Goal: Obtain resource: Download file/media

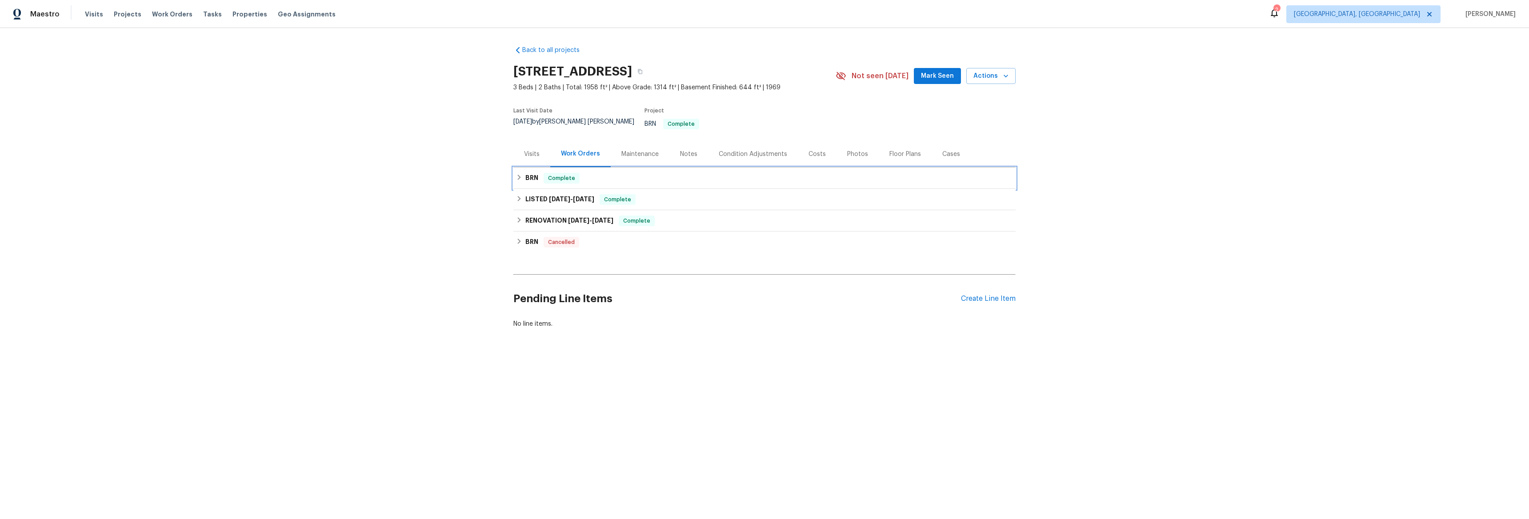
click at [516, 174] on icon at bounding box center [519, 177] width 6 height 6
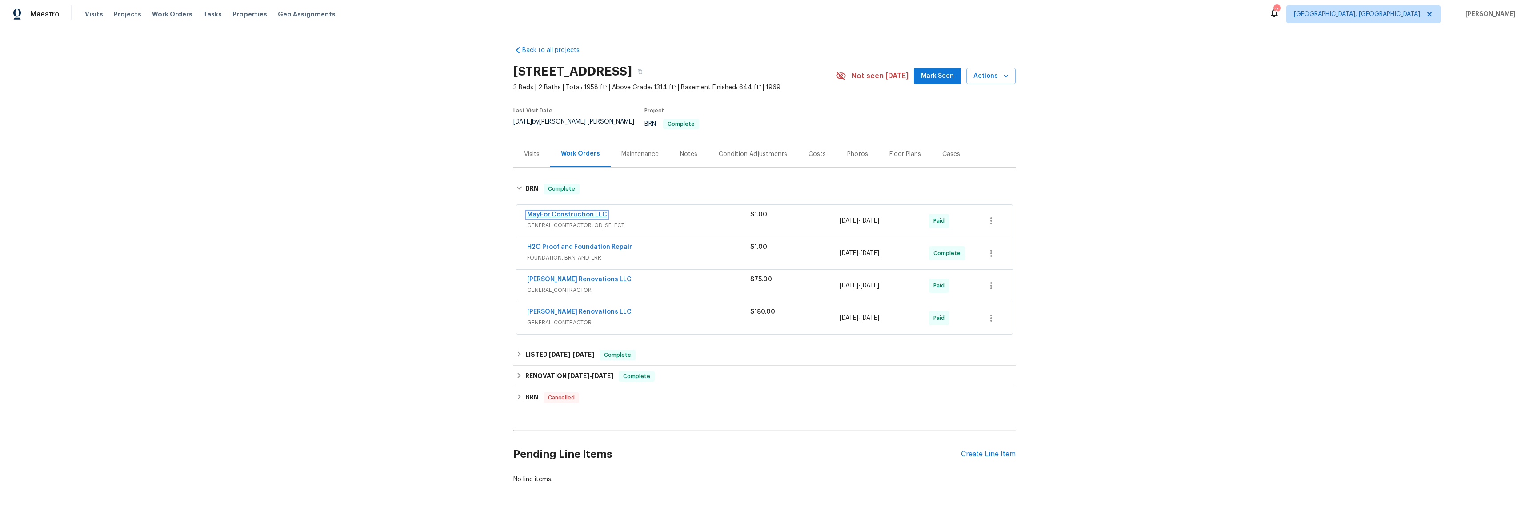
click at [554, 212] on link "MayFor Construction LLC" at bounding box center [567, 215] width 80 height 6
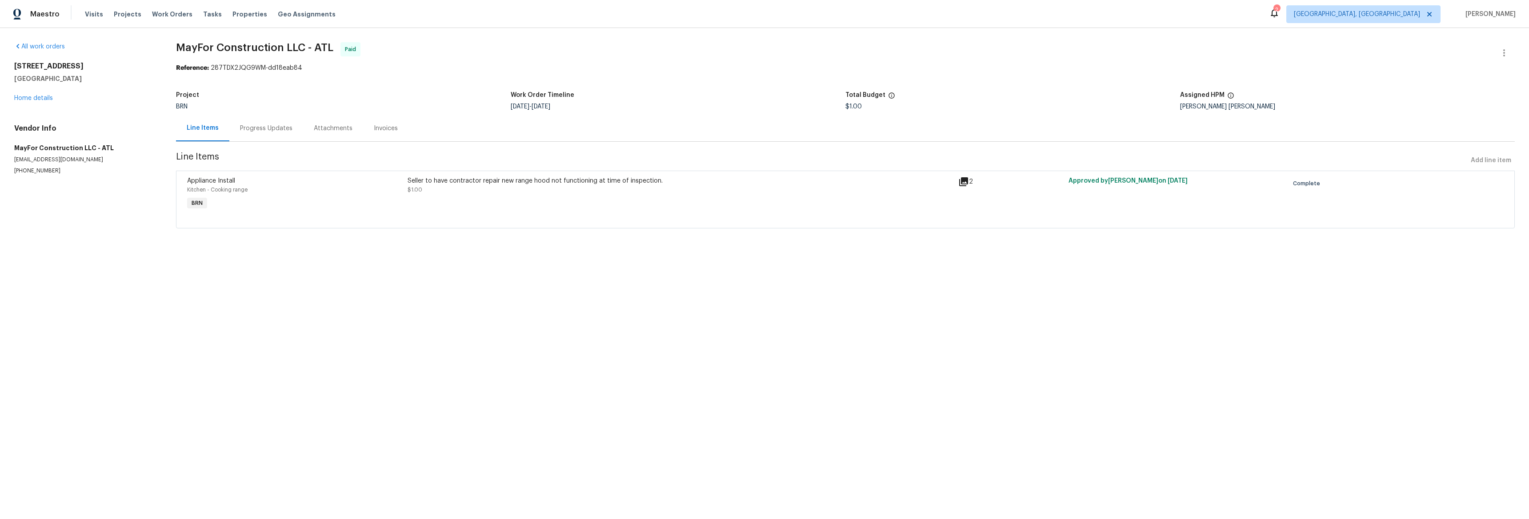
click at [394, 130] on div "Invoices" at bounding box center [385, 128] width 45 height 26
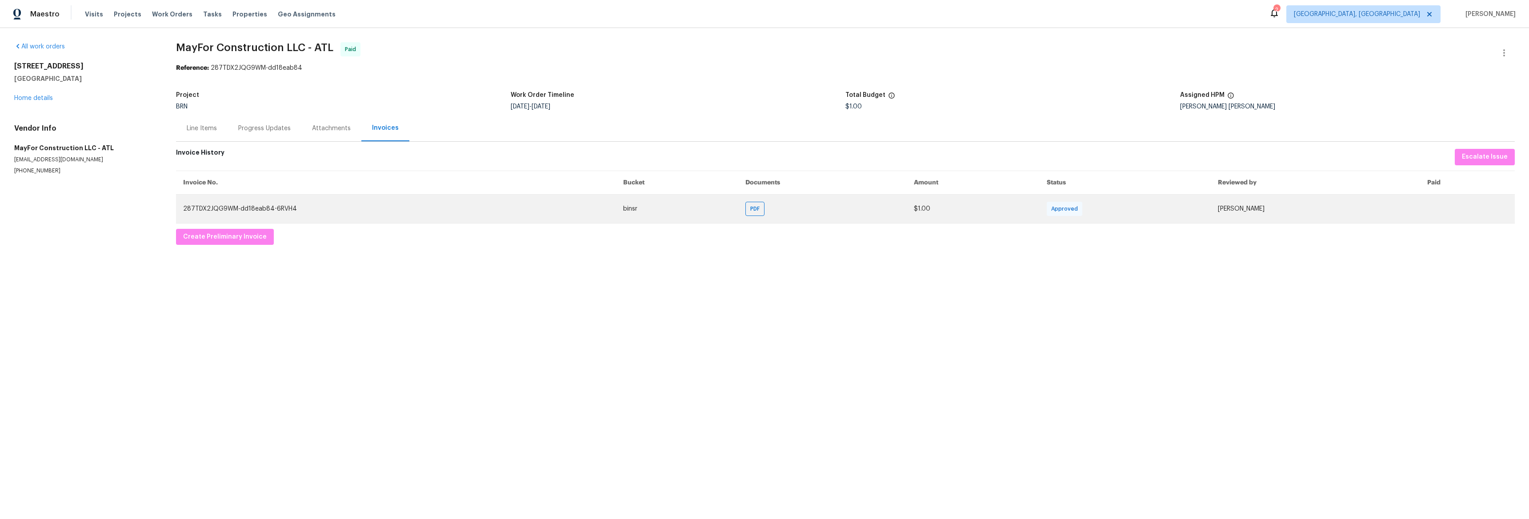
click at [738, 218] on td "PDF" at bounding box center [822, 208] width 168 height 29
click at [750, 211] on span "PDF" at bounding box center [756, 208] width 13 height 9
